Goal: Communication & Community: Answer question/provide support

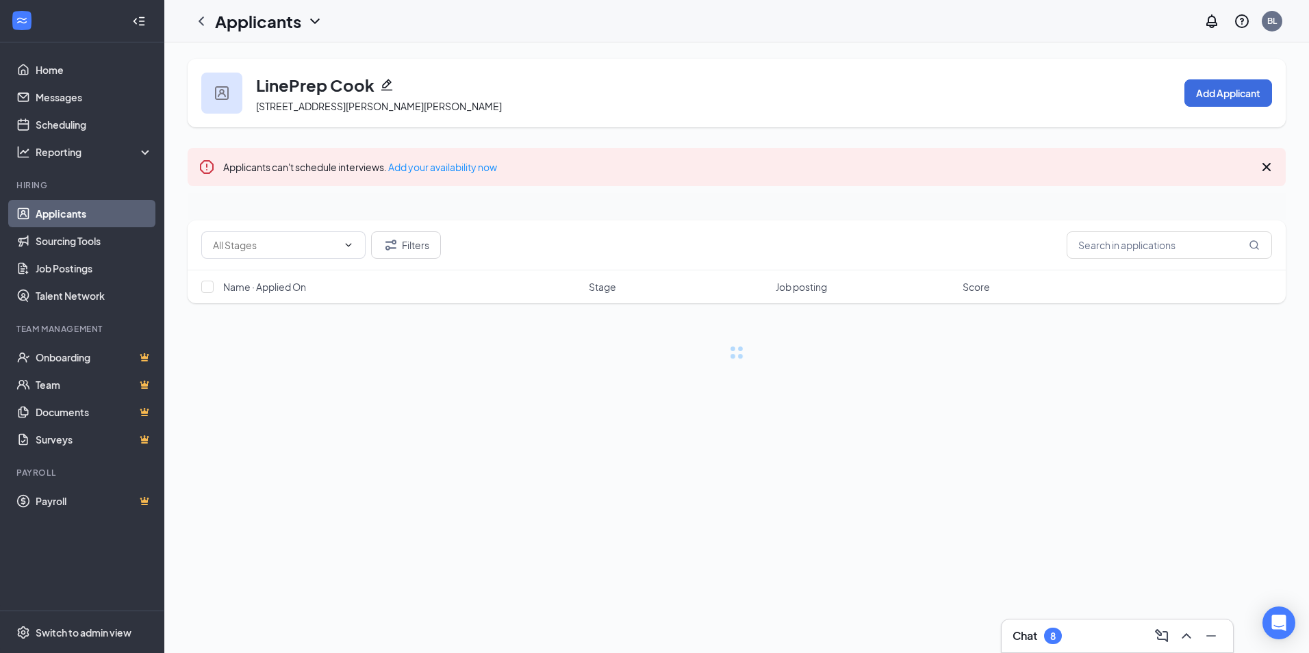
click at [1192, 632] on icon "ChevronUp" at bounding box center [1186, 636] width 16 height 16
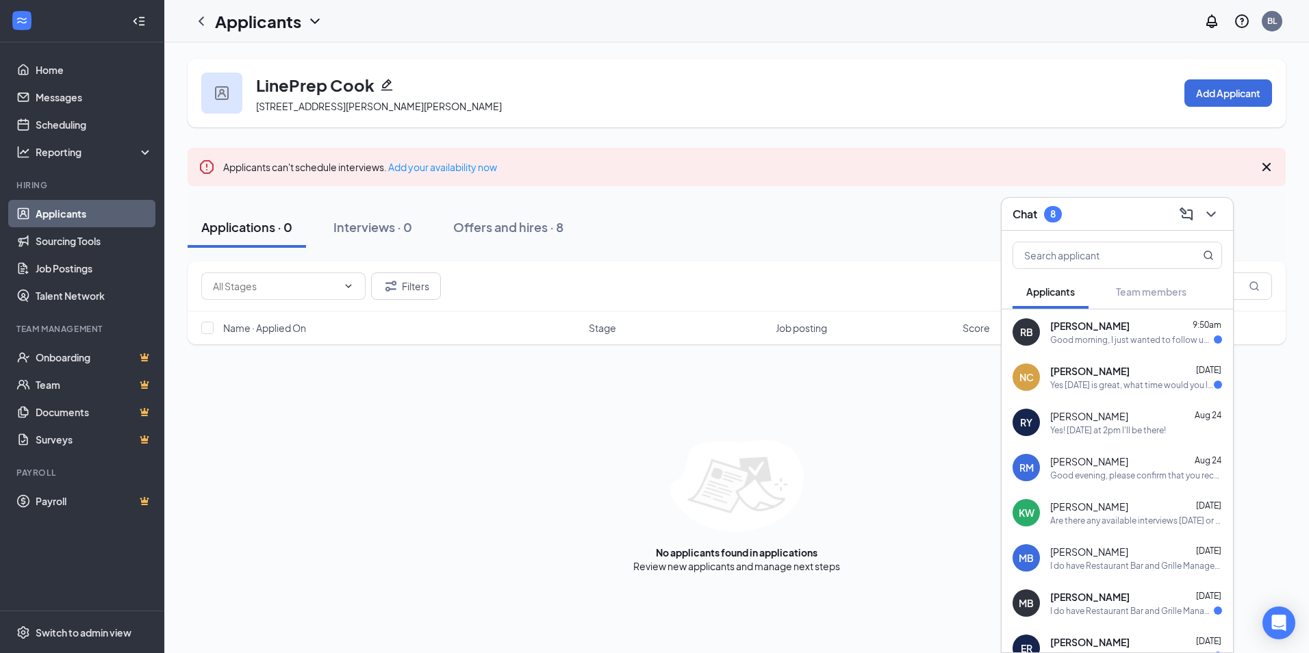
click at [1110, 383] on div "Yes [DATE] is great, what time would you like me to come?" at bounding box center [1132, 385] width 164 height 12
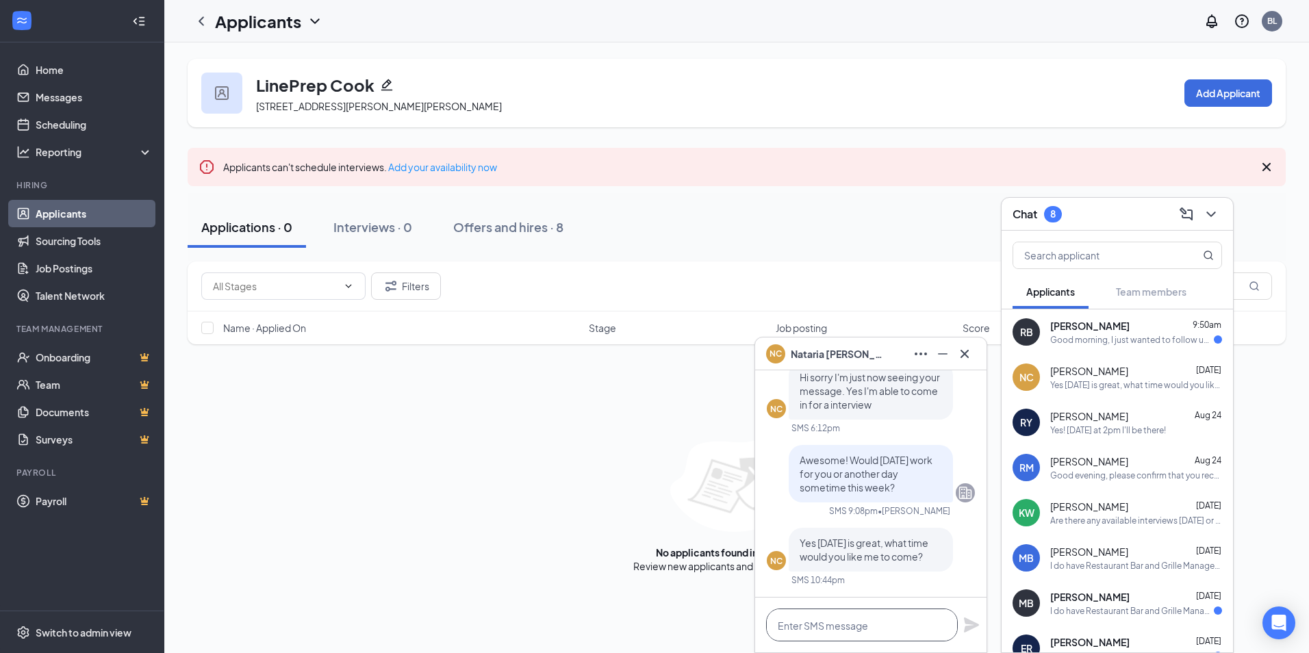
click at [855, 629] on textarea at bounding box center [862, 625] width 192 height 33
type textarea "S"
type textarea "M"
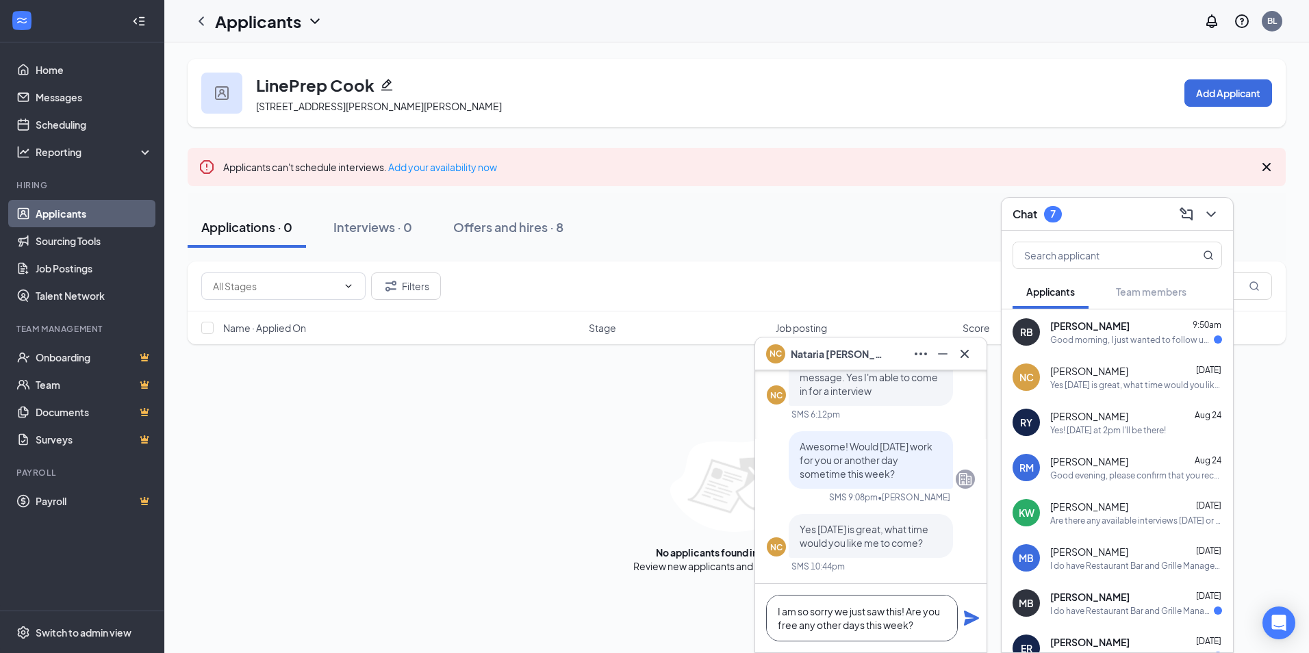
type textarea "I am so sorry we just saw this! Are you free any other days this week?"
click at [972, 618] on icon "Plane" at bounding box center [971, 618] width 16 height 16
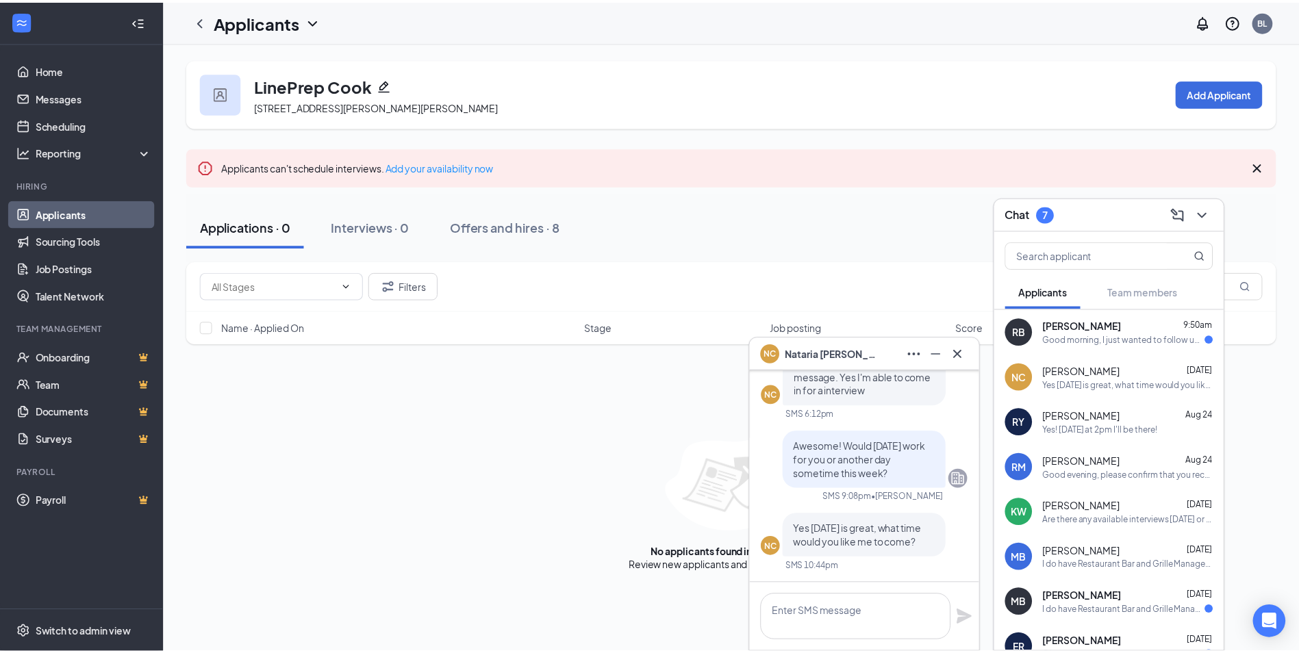
scroll to position [0, 0]
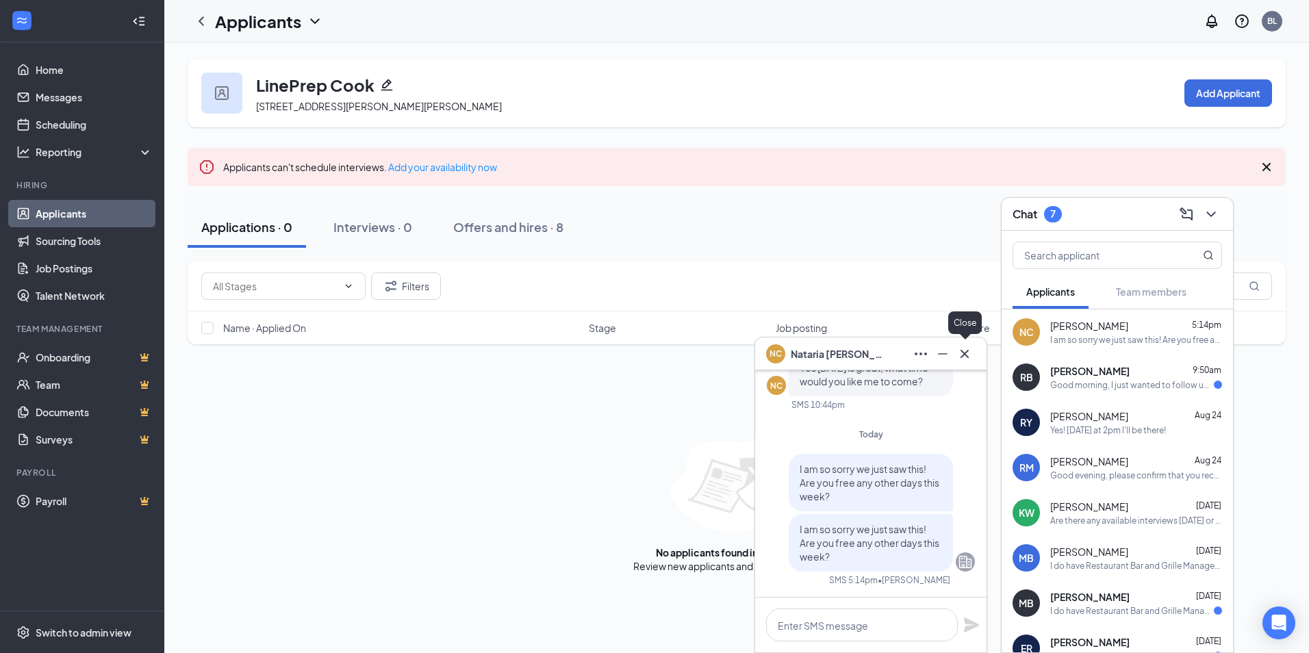
click at [961, 357] on icon "Cross" at bounding box center [965, 353] width 8 height 8
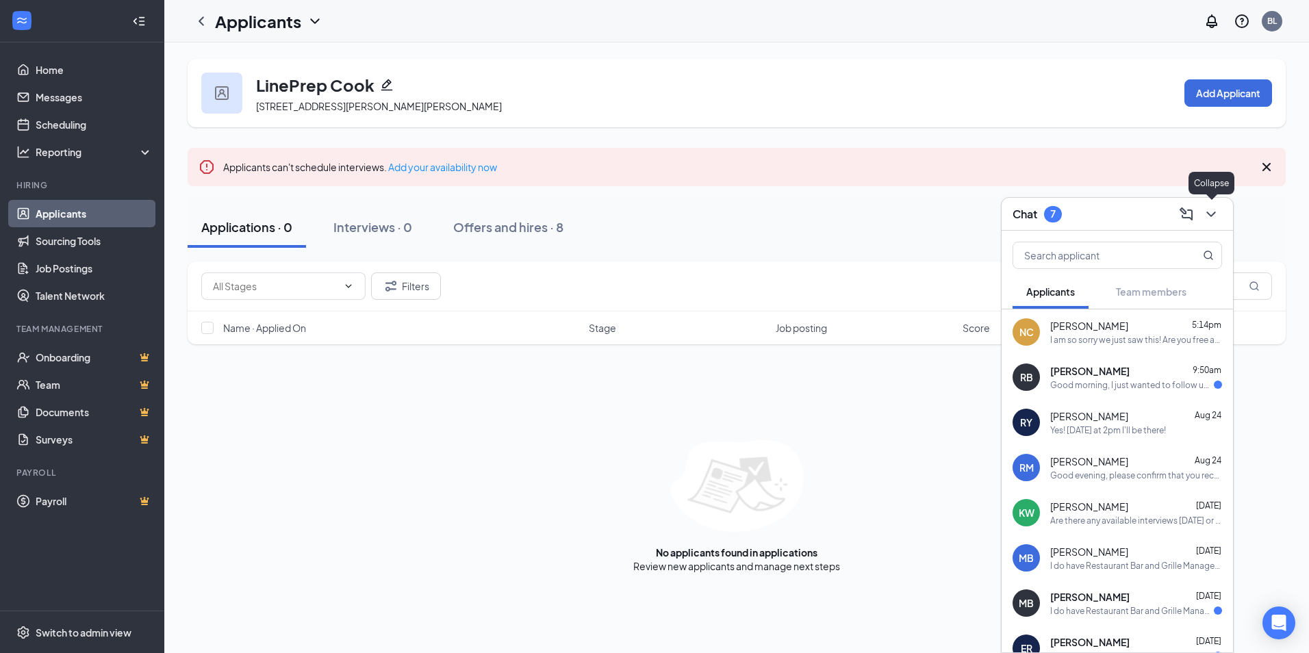
click at [1213, 212] on icon "ChevronDown" at bounding box center [1211, 214] width 16 height 16
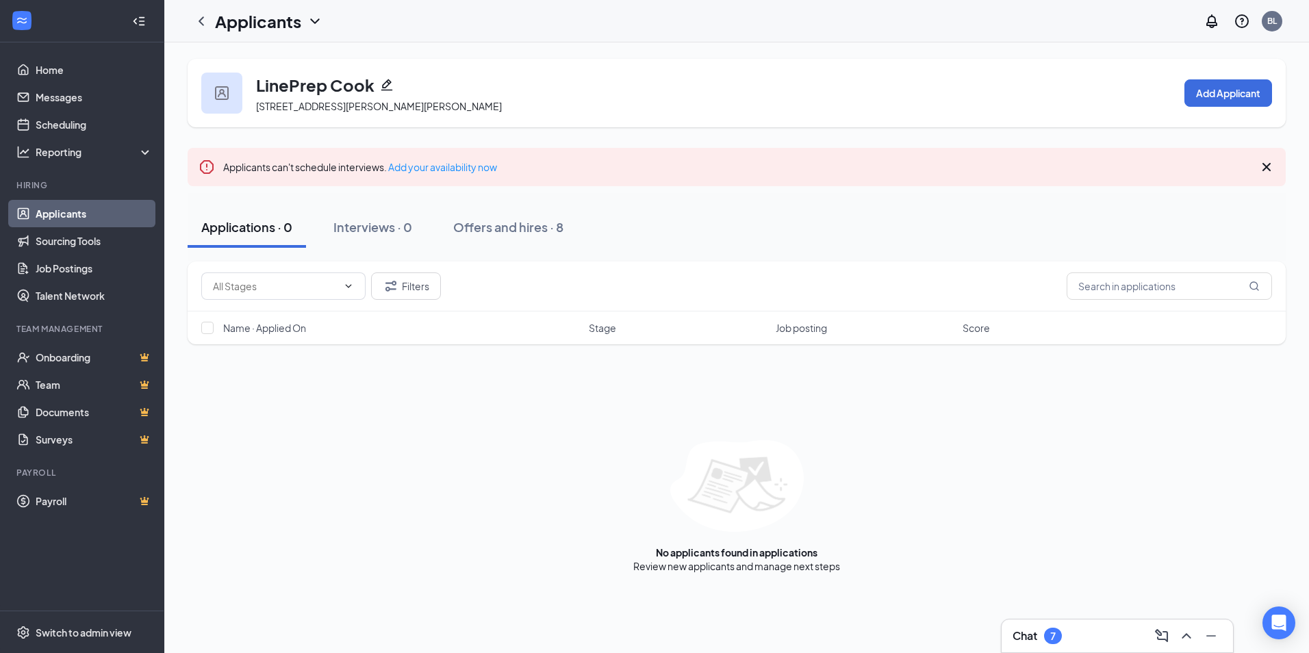
click at [312, 23] on icon "ChevronDown" at bounding box center [315, 21] width 16 height 16
click at [284, 63] on link "Applicants" at bounding box center [297, 60] width 148 height 14
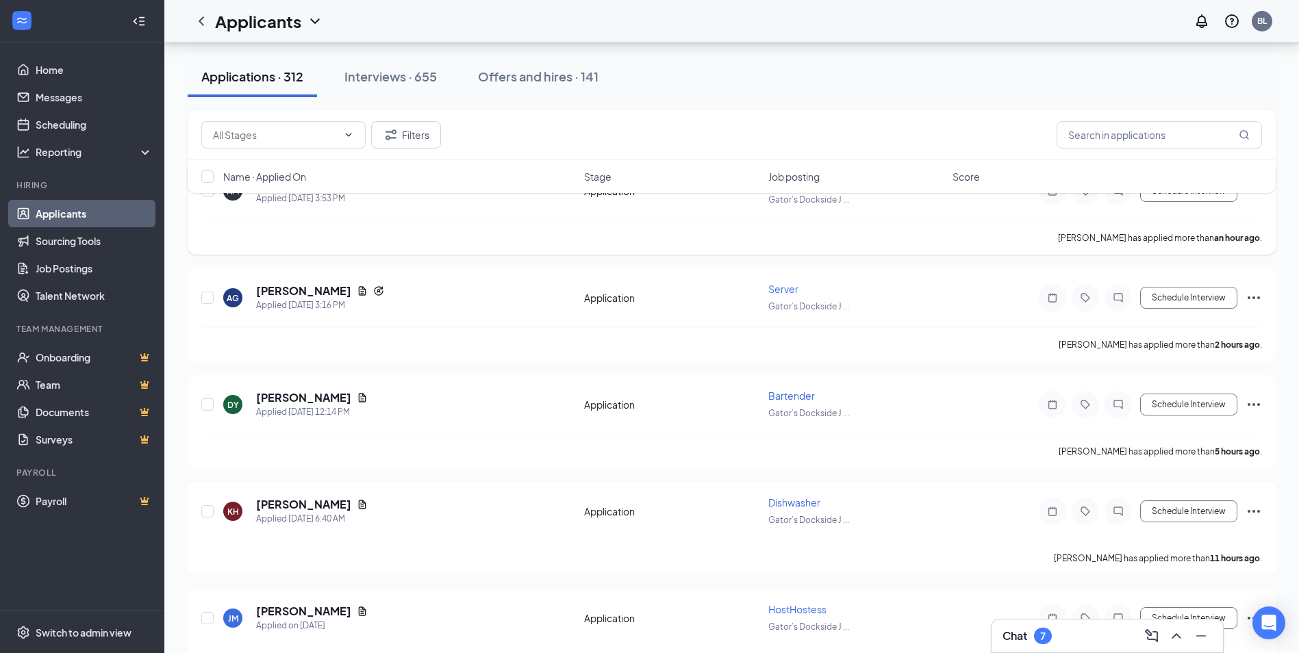
scroll to position [274, 0]
